Goal: Task Accomplishment & Management: Manage account settings

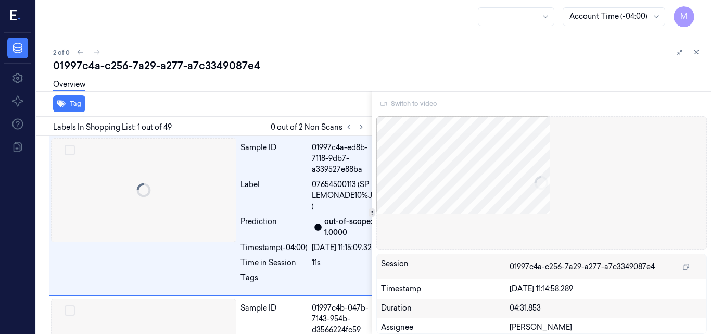
scroll to position [0, 17]
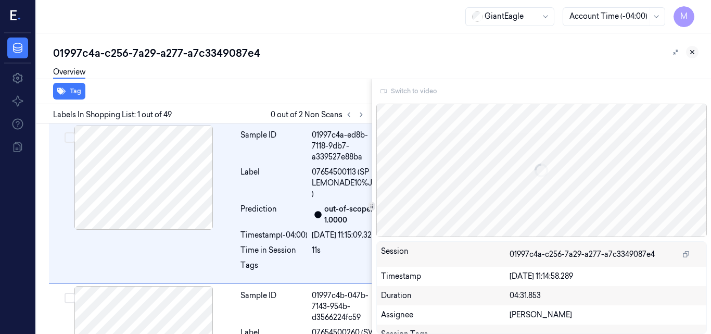
click at [692, 53] on icon at bounding box center [693, 53] width 4 height 4
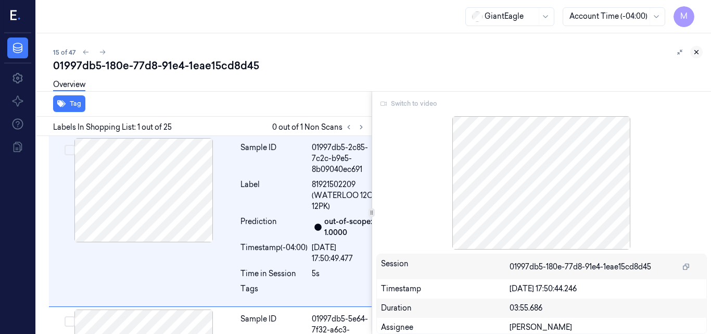
click at [696, 53] on icon at bounding box center [696, 51] width 7 height 7
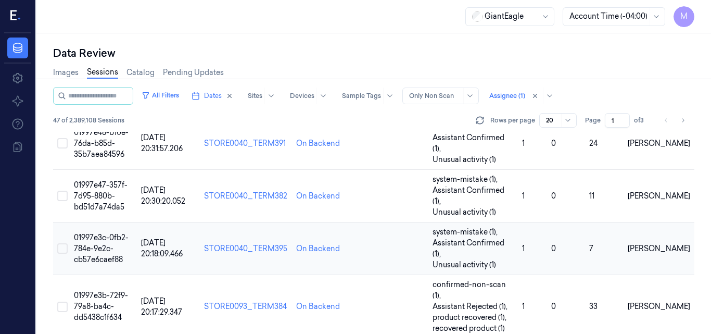
scroll to position [575, 0]
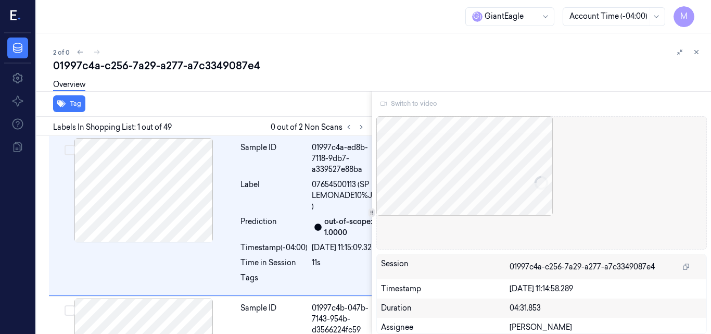
scroll to position [0, 17]
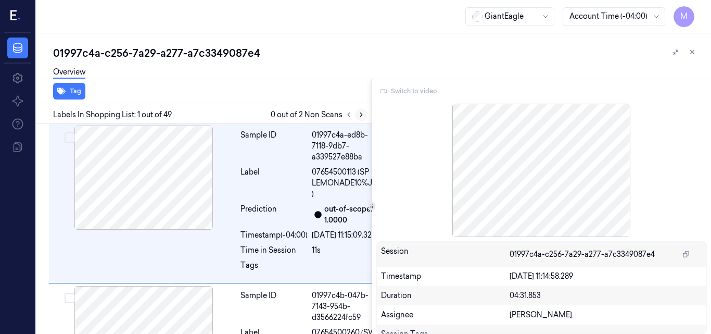
click at [362, 115] on icon at bounding box center [361, 115] width 2 height 4
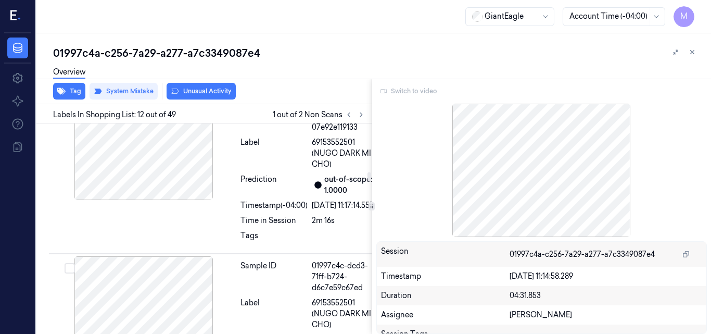
scroll to position [2210, 0]
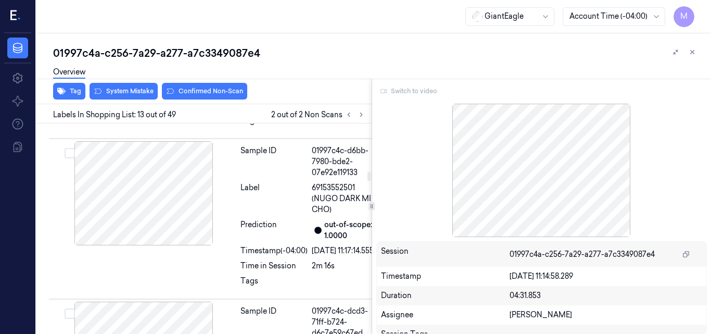
scroll to position [2161, 0]
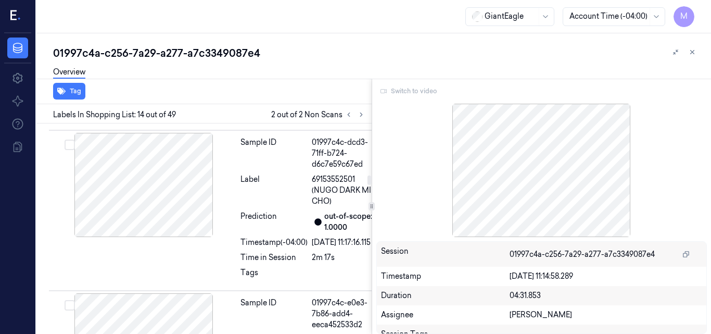
scroll to position [2336, 0]
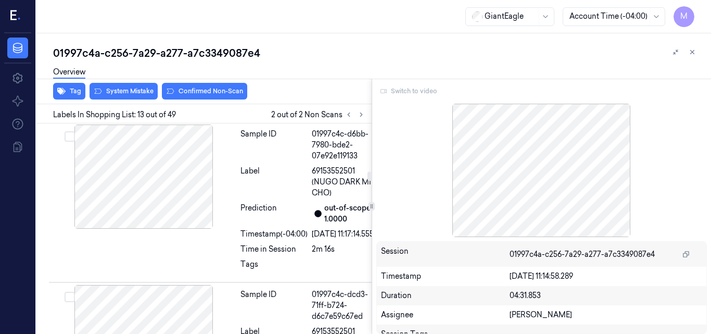
scroll to position [2161, 0]
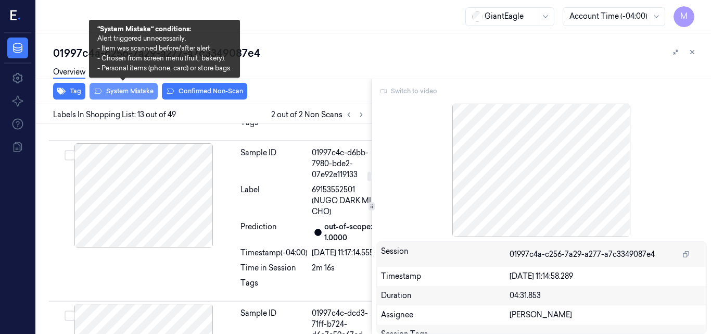
click at [134, 93] on button "System Mistake" at bounding box center [124, 91] width 68 height 17
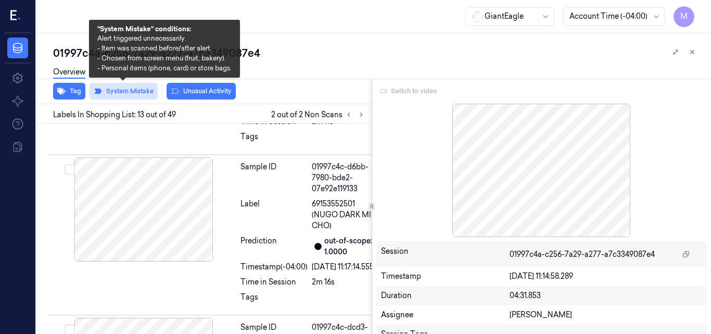
scroll to position [2163, 0]
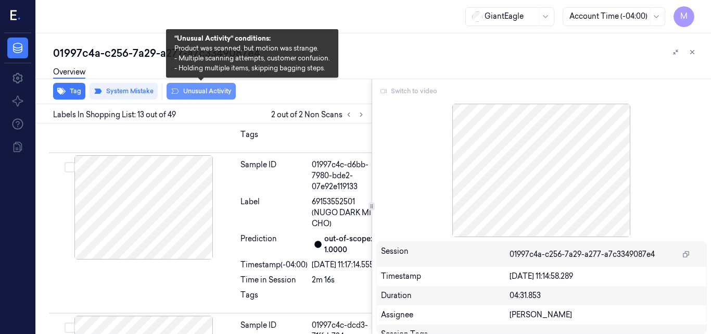
click at [228, 96] on button "Unusual Activity" at bounding box center [201, 91] width 69 height 17
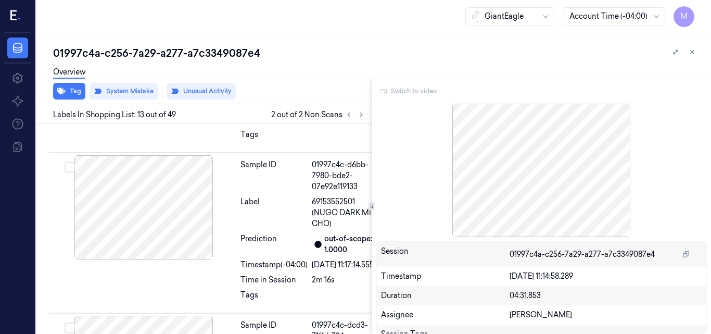
click at [201, 56] on div "01997c4a-c256-7a29-a277-a7c3349087e4" at bounding box center [378, 53] width 650 height 15
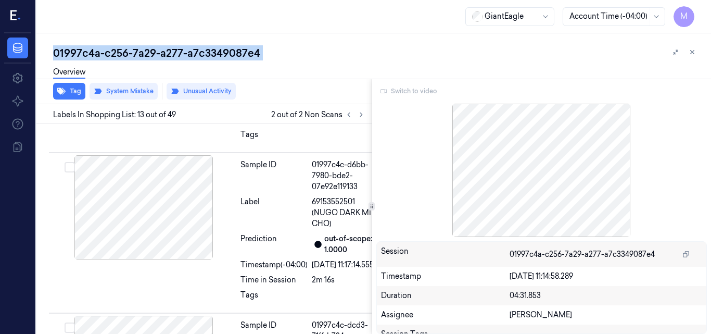
click at [201, 56] on div "01997c4a-c256-7a29-a277-a7c3349087e4" at bounding box center [378, 53] width 650 height 15
copy div "a7c3349087e4"
click at [674, 54] on icon at bounding box center [675, 51] width 5 height 5
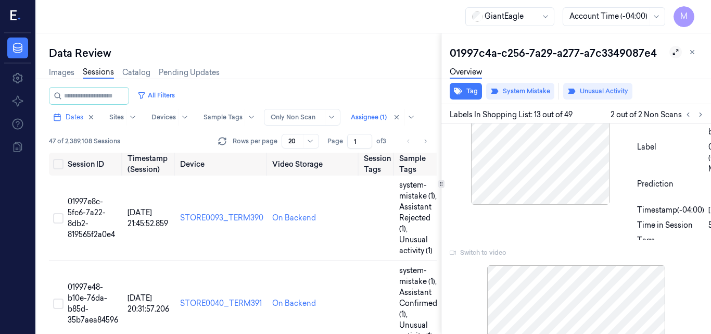
scroll to position [161, 0]
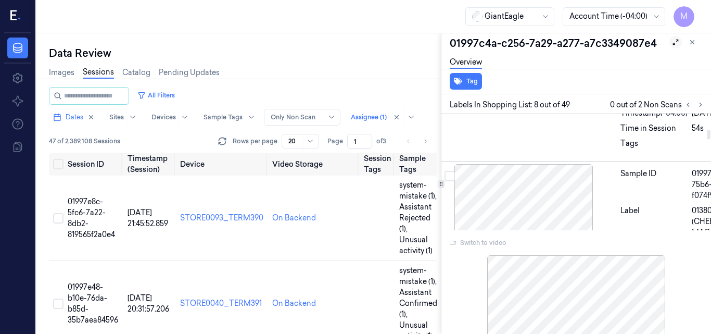
scroll to position [1396, 17]
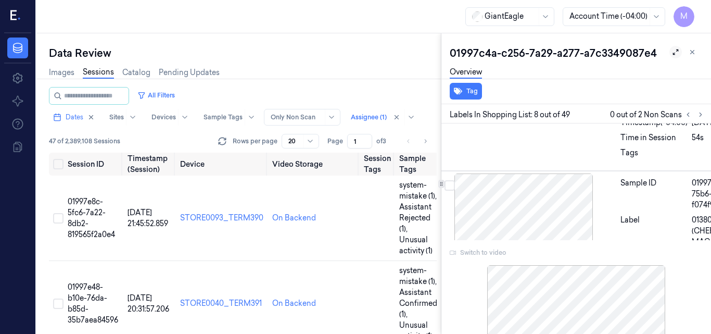
click at [670, 56] on button at bounding box center [676, 52] width 12 height 12
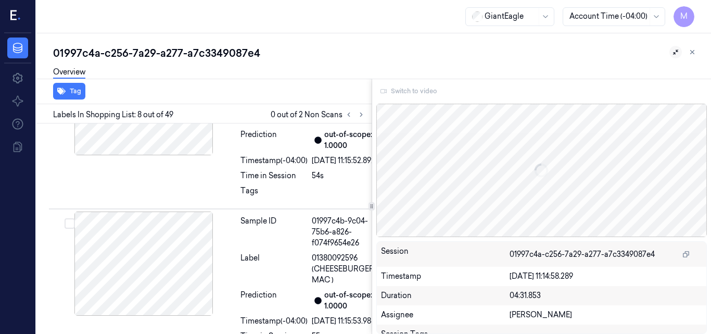
scroll to position [1360, 0]
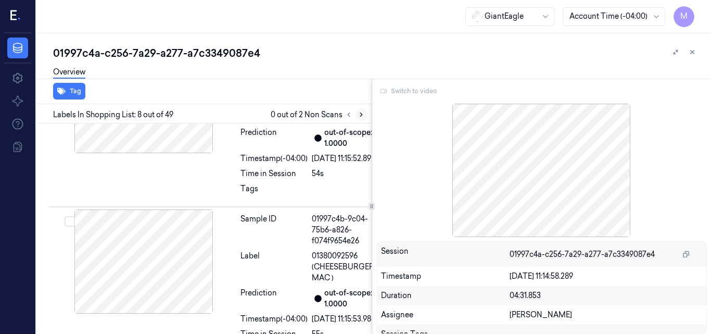
click at [358, 112] on icon at bounding box center [361, 114] width 7 height 7
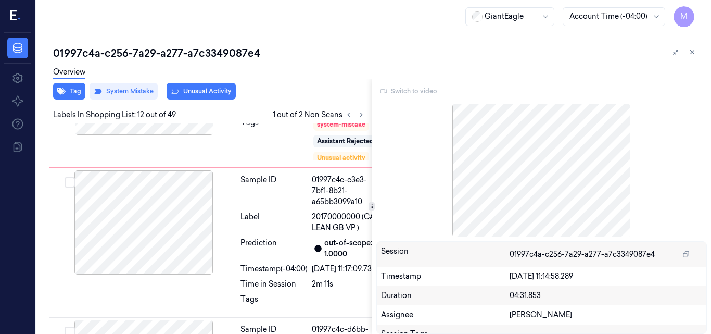
scroll to position [2002, 0]
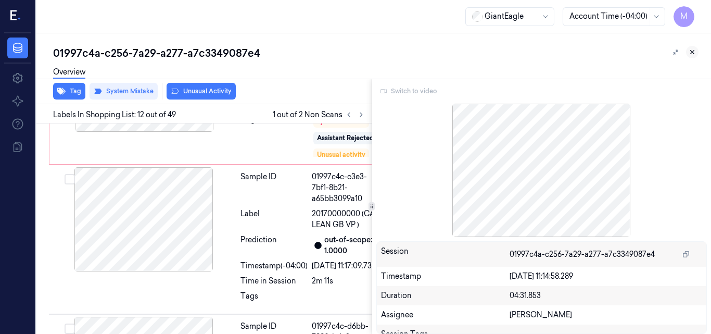
click at [695, 49] on icon at bounding box center [692, 51] width 7 height 7
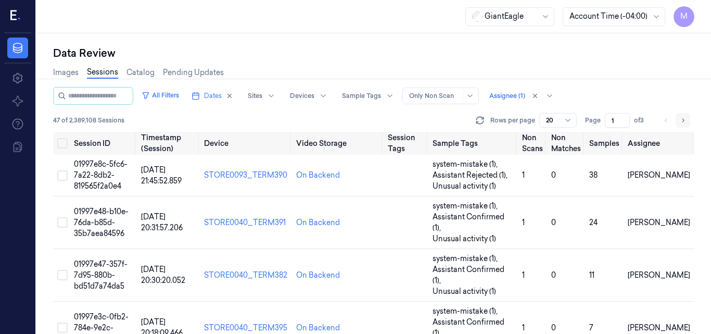
click at [685, 119] on icon "Go to next page" at bounding box center [683, 120] width 6 height 8
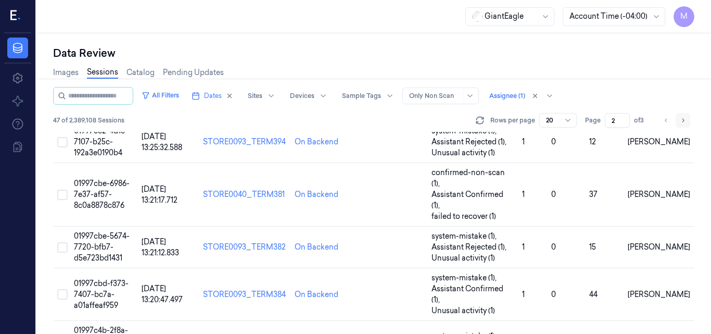
scroll to position [684, 0]
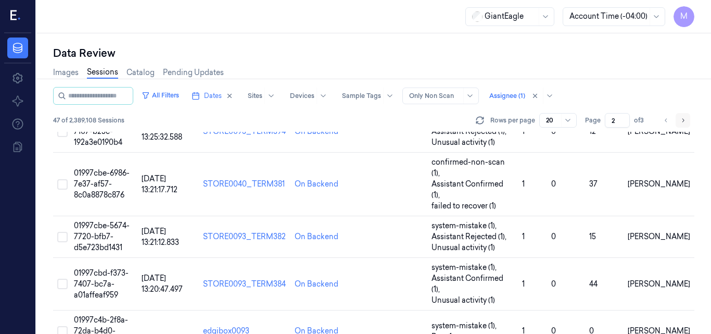
click at [685, 119] on icon "Go to next page" at bounding box center [683, 120] width 6 height 8
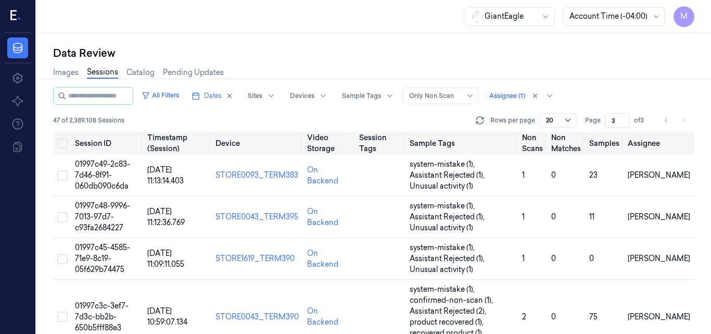
click at [568, 120] on icon at bounding box center [568, 120] width 8 height 8
click at [564, 173] on div "200" at bounding box center [559, 175] width 24 height 11
type input "1"
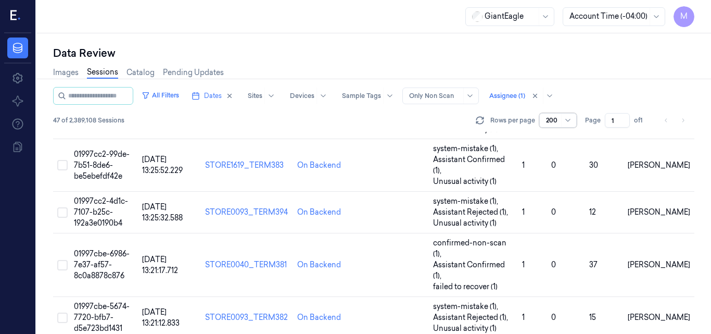
scroll to position [1580, 0]
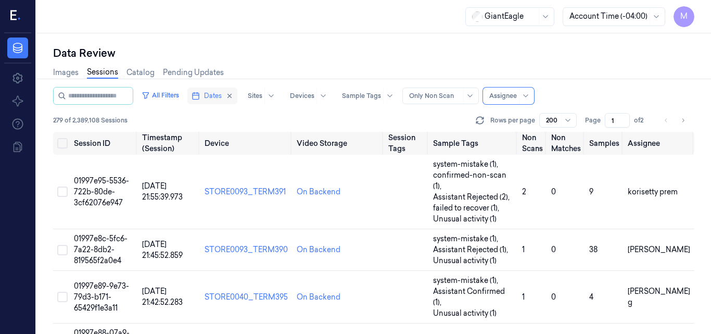
click at [222, 91] on span "Dates" at bounding box center [213, 95] width 18 height 9
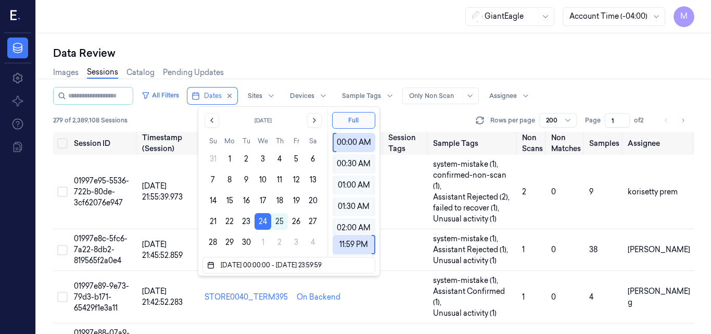
click at [225, 46] on div "Data Review" at bounding box center [374, 53] width 642 height 15
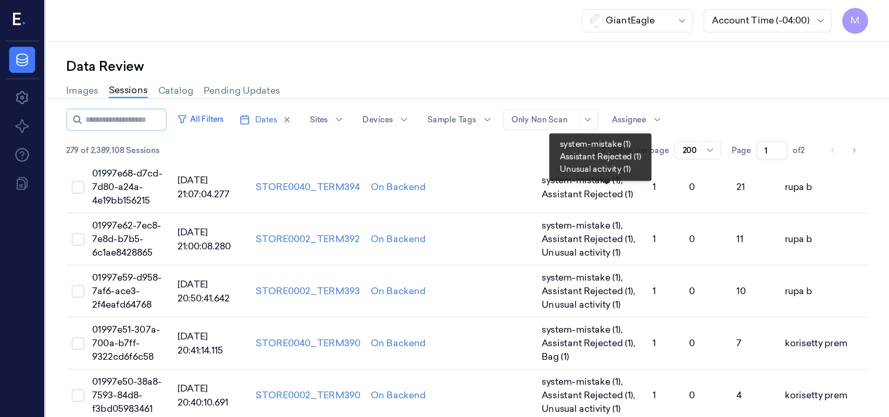
scroll to position [417, 0]
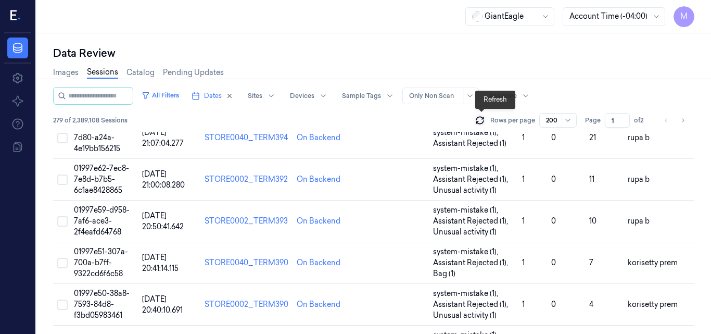
click at [478, 124] on icon at bounding box center [480, 120] width 10 height 10
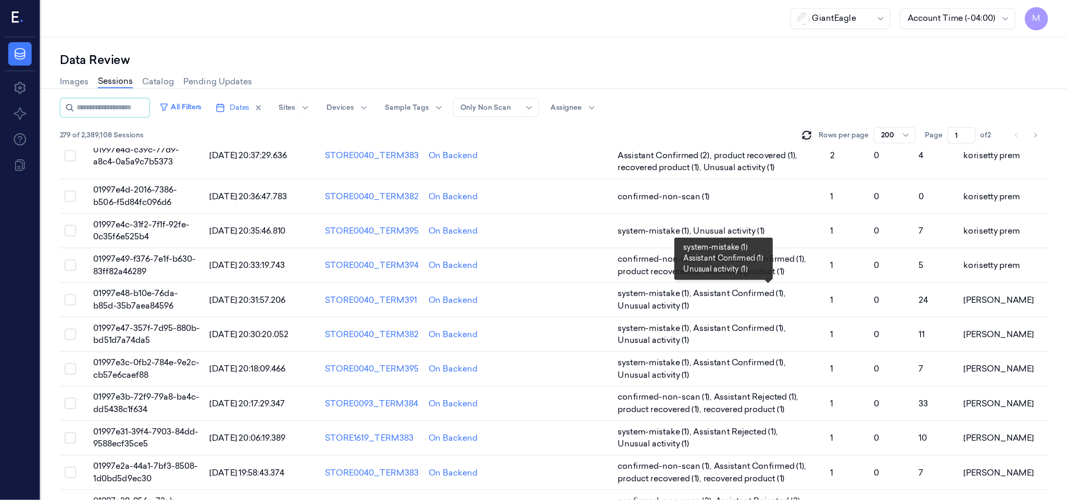
scroll to position [416, 0]
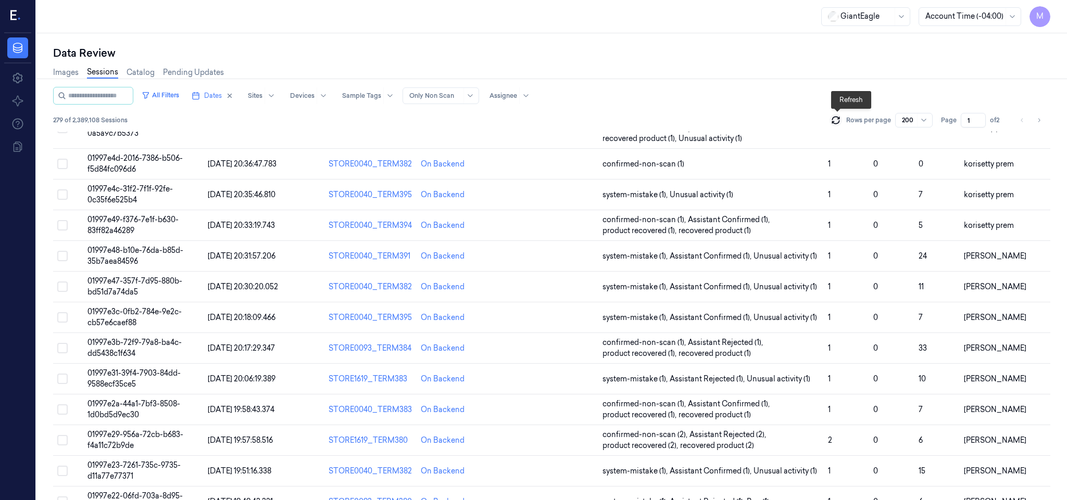
click at [711, 120] on span "of 2" at bounding box center [998, 120] width 17 height 9
drag, startPoint x: 972, startPoint y: 122, endPoint x: 951, endPoint y: 129, distance: 21.7
click at [711, 129] on div "All Filters Dates Sites Devices Sample Tags Alert Type Only Non Scan Assignee 2…" at bounding box center [551, 109] width 997 height 45
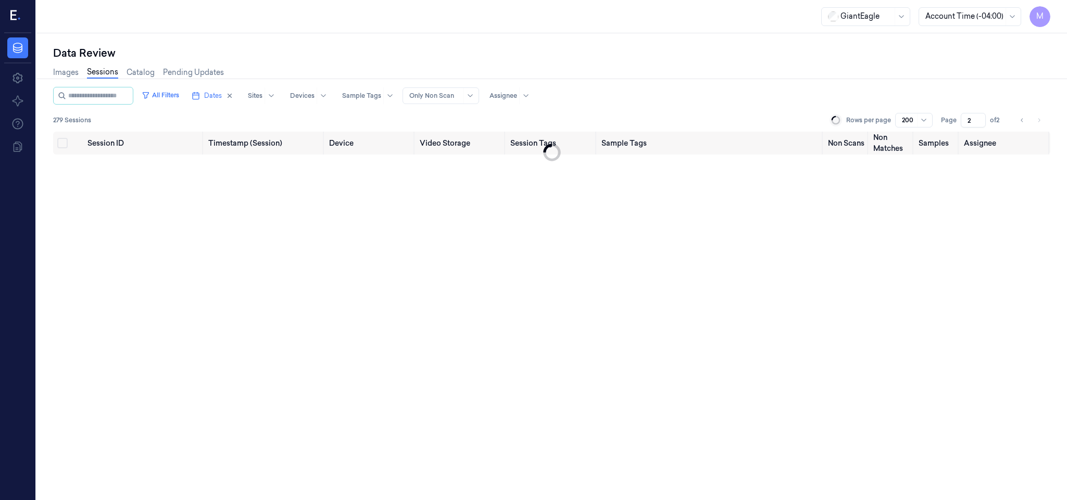
type input "2"
click at [711, 81] on div "Images Sessions Catalog Pending Updates" at bounding box center [551, 73] width 997 height 27
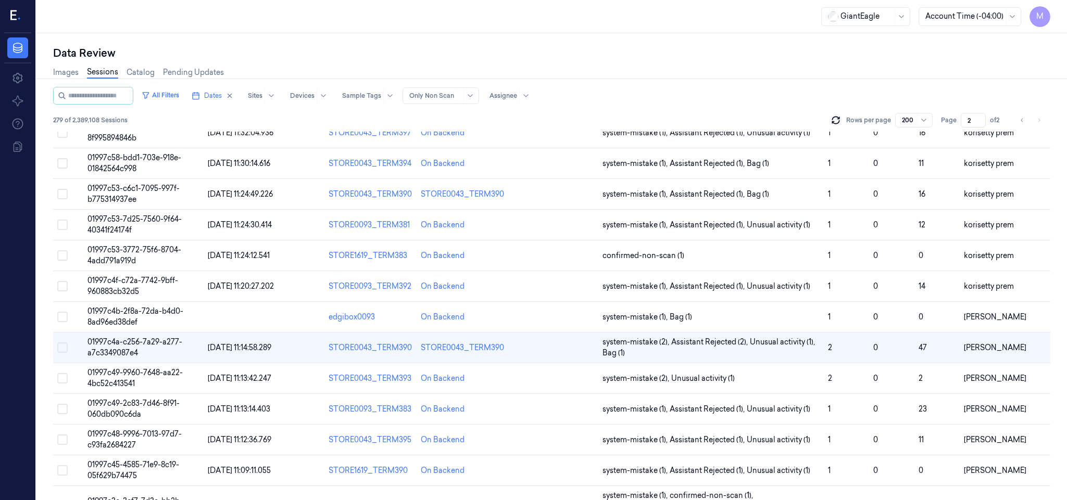
scroll to position [1144, 0]
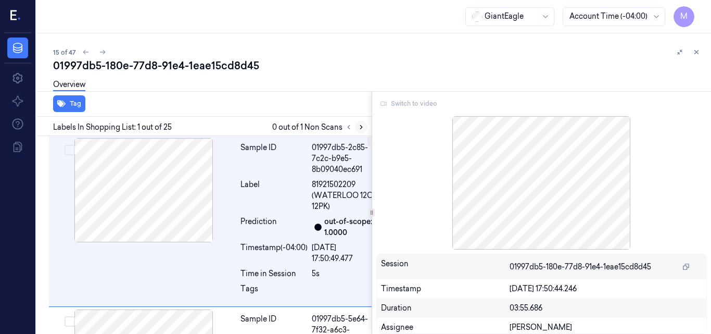
click at [360, 128] on icon at bounding box center [361, 126] width 7 height 7
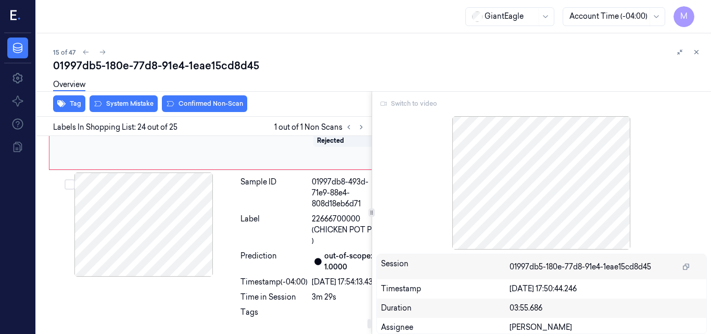
click at [167, 131] on div at bounding box center [144, 79] width 185 height 104
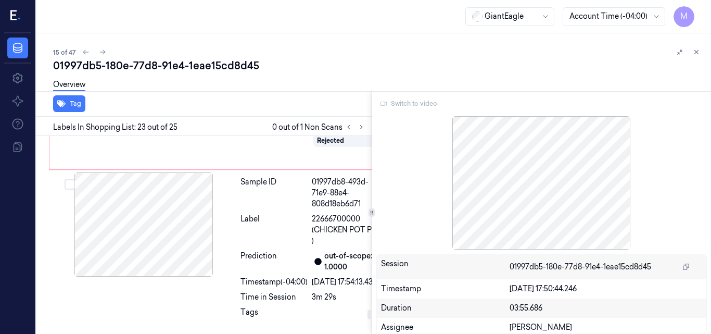
scroll to position [4269, 0]
click at [160, 131] on div at bounding box center [144, 79] width 185 height 104
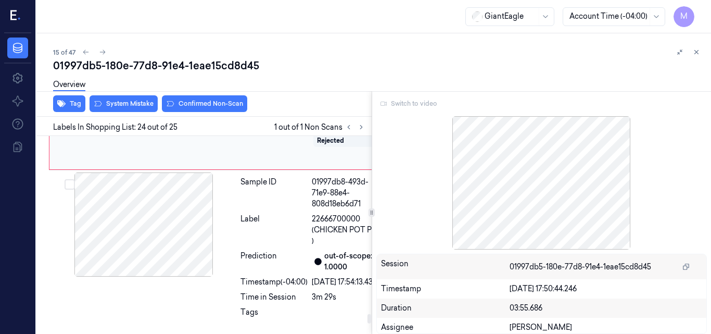
scroll to position [4444, 0]
click at [160, 256] on div at bounding box center [143, 224] width 185 height 104
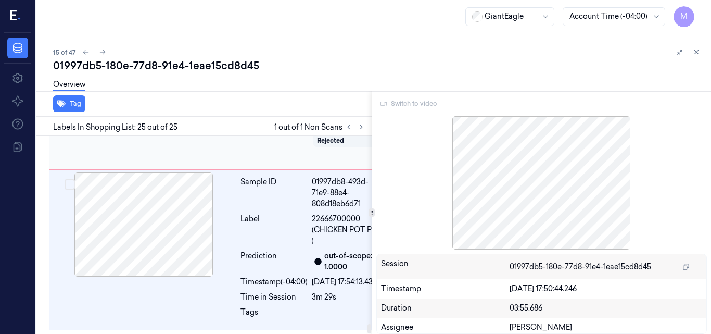
scroll to position [4619, 0]
click at [163, 131] on div at bounding box center [144, 79] width 185 height 104
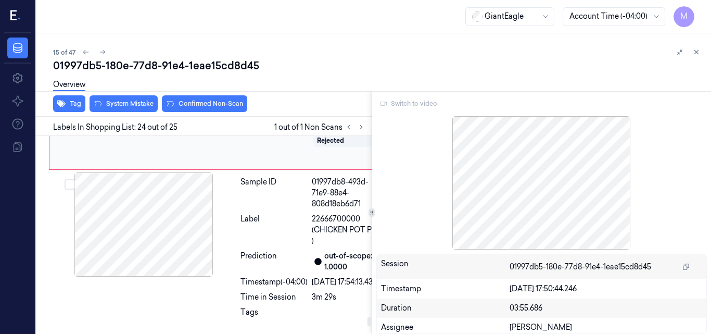
scroll to position [4444, 0]
drag, startPoint x: 571, startPoint y: 138, endPoint x: 605, endPoint y: 175, distance: 50.1
drag, startPoint x: 605, startPoint y: 175, endPoint x: 613, endPoint y: 192, distance: 19.1
click at [616, 192] on div at bounding box center [541, 182] width 331 height 133
click at [677, 53] on icon at bounding box center [679, 51] width 7 height 7
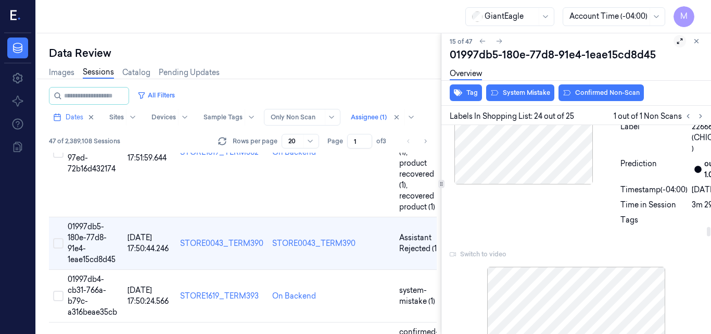
scroll to position [4753, 17]
click at [674, 43] on button at bounding box center [680, 41] width 12 height 12
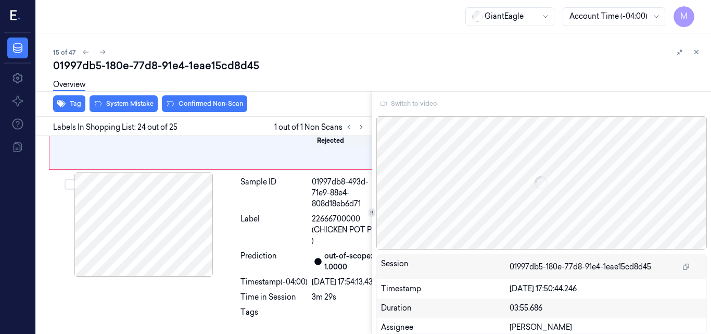
scroll to position [4620, 0]
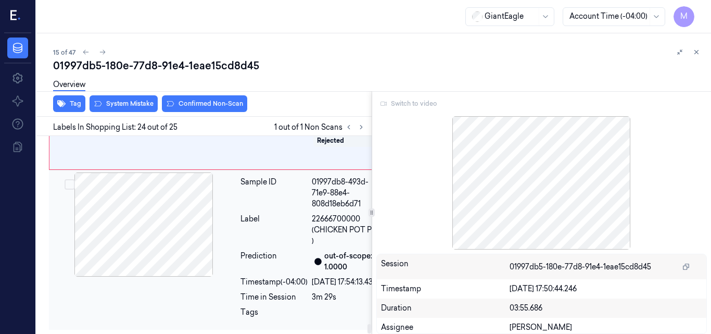
click at [174, 212] on div at bounding box center [143, 224] width 185 height 104
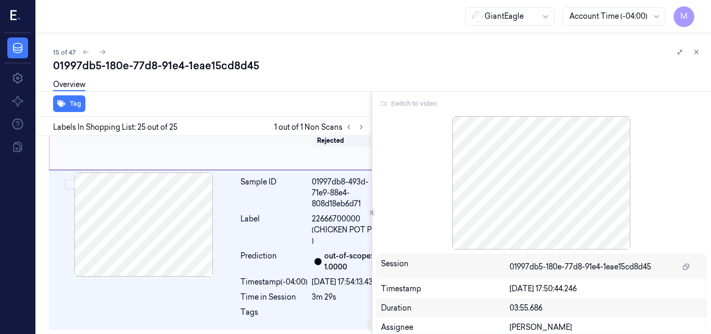
click at [167, 131] on div at bounding box center [144, 79] width 185 height 104
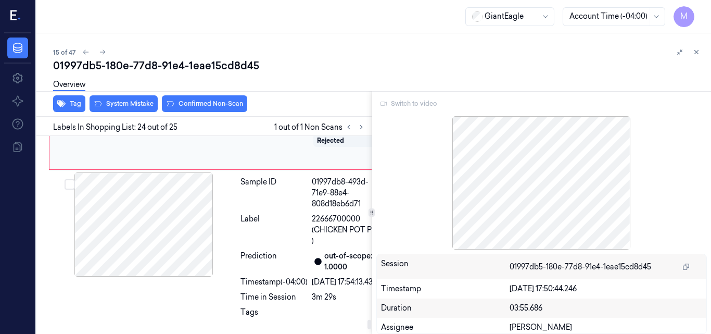
scroll to position [4444, 0]
click at [213, 87] on button at bounding box center [218, 78] width 17 height 17
click at [158, 277] on div at bounding box center [143, 224] width 185 height 104
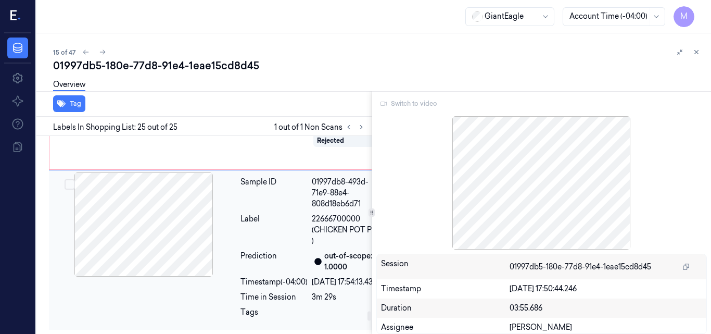
scroll to position [4306, 0]
click at [160, 131] on div at bounding box center [144, 79] width 185 height 104
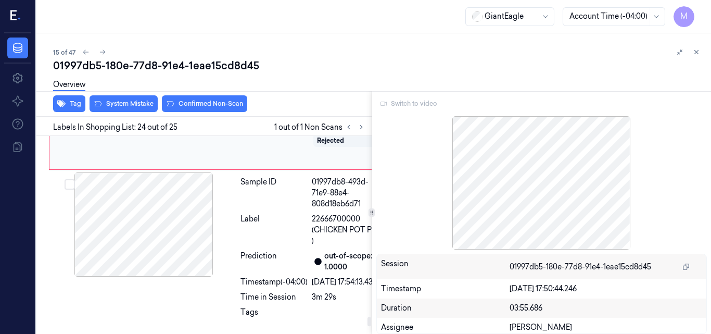
scroll to position [4444, 0]
click at [163, 131] on div at bounding box center [144, 79] width 185 height 104
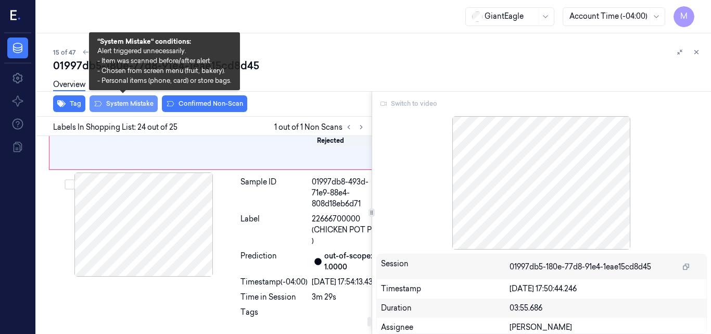
click at [136, 102] on button "System Mistake" at bounding box center [124, 103] width 68 height 17
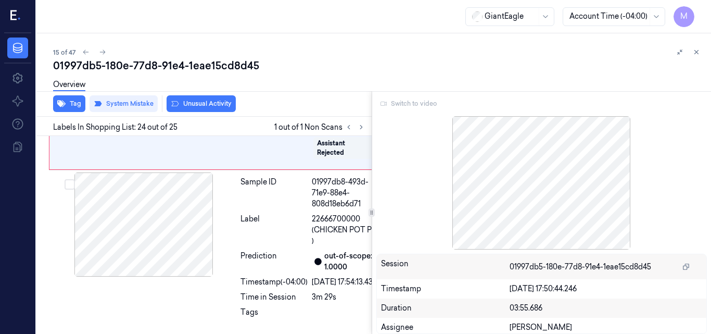
scroll to position [4447, 0]
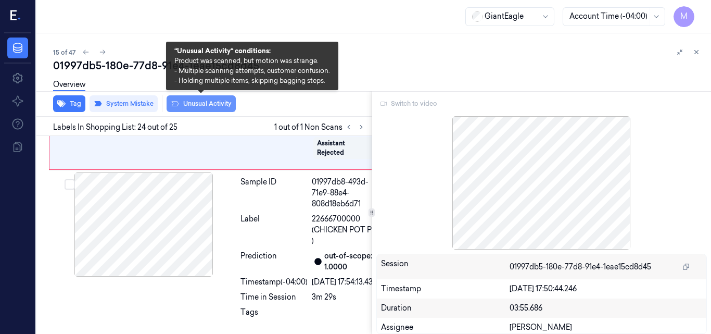
click at [224, 106] on button "Unusual Activity" at bounding box center [201, 103] width 69 height 17
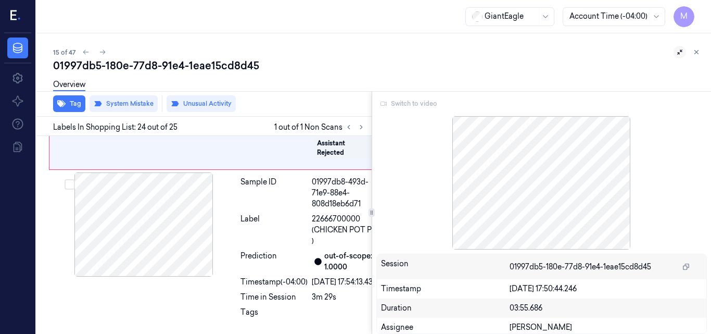
click at [675, 49] on button at bounding box center [680, 52] width 12 height 12
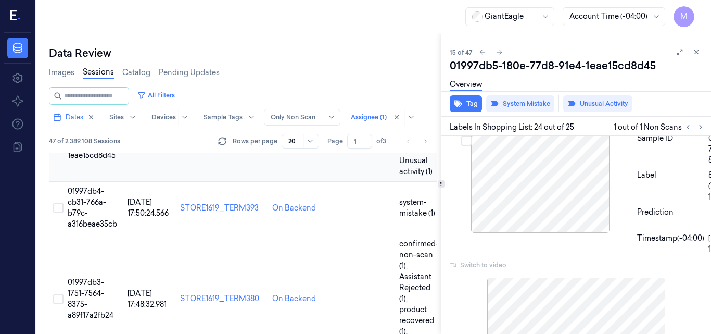
scroll to position [1223, 0]
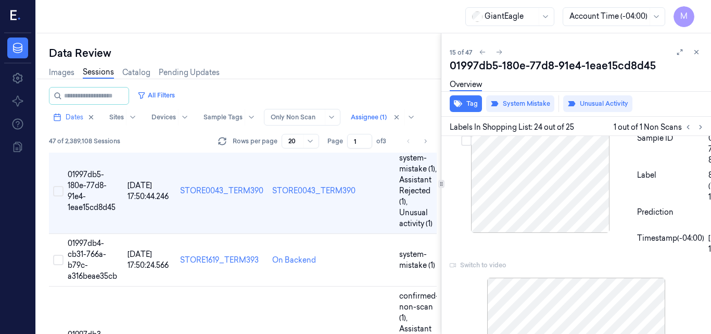
click at [557, 67] on div "01997db5-180e-77d8-91e4-1eae15cd8d45" at bounding box center [576, 65] width 253 height 15
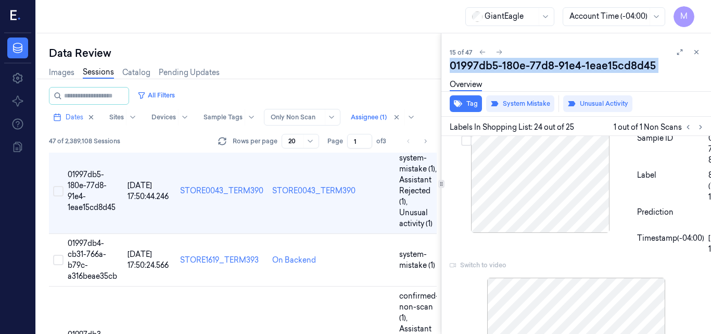
click at [557, 67] on div "01997db5-180e-77d8-91e4-1eae15cd8d45" at bounding box center [576, 65] width 253 height 15
copy div "91e4"
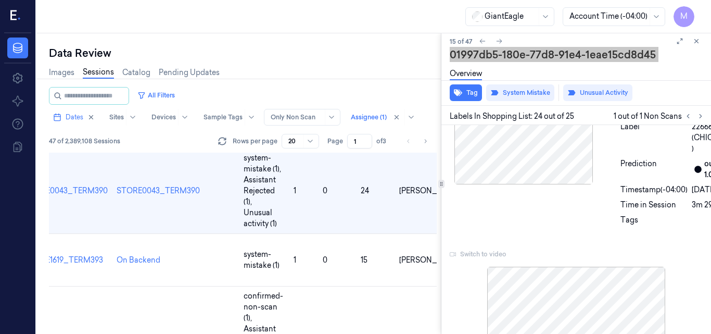
scroll to position [4755, 17]
